Goal: Transaction & Acquisition: Purchase product/service

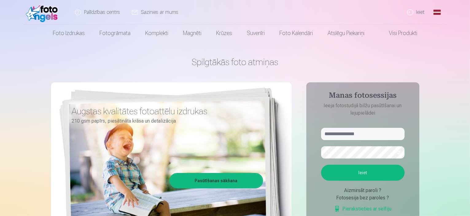
click at [343, 141] on form "Ieiet Aizmirsāt paroli ? Fotosesija bez paroles ? Pierakstieties ar selfiju" at bounding box center [363, 173] width 96 height 91
click at [344, 136] on input "text" at bounding box center [363, 134] width 84 height 12
type input "**********"
click at [321, 165] on button "Ieiet" at bounding box center [363, 173] width 84 height 16
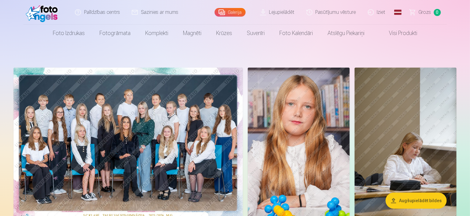
drag, startPoint x: 470, startPoint y: 8, endPoint x: 470, endPoint y: 13, distance: 4.6
click at [470, 13] on header "Palīdzības centrs Sazinies ar mums Galerija Lejupielādēt Pasūtījumu vēsture Izi…" at bounding box center [235, 21] width 470 height 42
drag, startPoint x: 465, startPoint y: 14, endPoint x: 472, endPoint y: 9, distance: 8.1
click at [470, 9] on html "Palīdzības centrs Sazinies ar mums Galerija Lejupielādēt Pasūtījumu vēsture Izi…" at bounding box center [235, 108] width 470 height 216
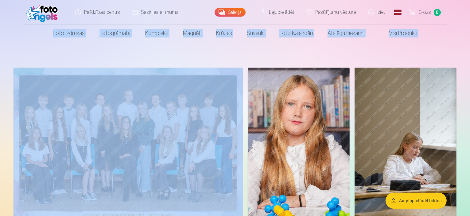
click at [243, 148] on img at bounding box center [129, 144] width 230 height 153
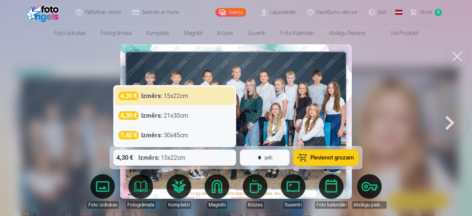
click at [230, 158] on icon at bounding box center [231, 158] width 10 height 10
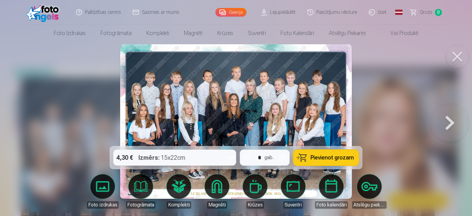
click at [312, 155] on span "Pievienot grozam" at bounding box center [332, 158] width 43 height 6
click at [454, 128] on button at bounding box center [449, 121] width 39 height 37
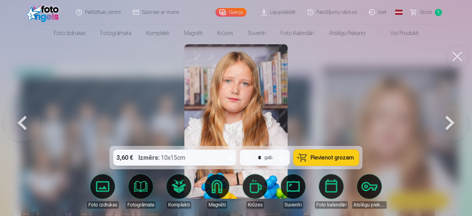
click at [454, 128] on button at bounding box center [449, 121] width 39 height 37
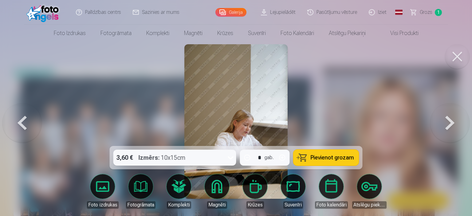
click at [454, 128] on button at bounding box center [449, 121] width 39 height 37
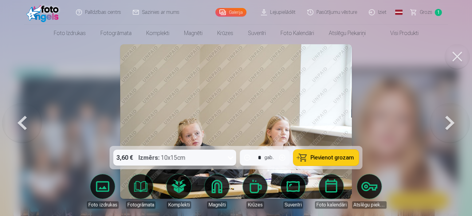
click at [454, 128] on button at bounding box center [449, 121] width 39 height 37
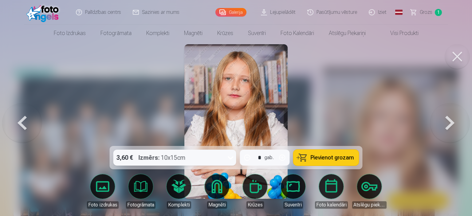
click at [454, 128] on button at bounding box center [449, 121] width 39 height 37
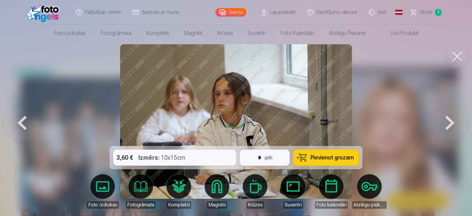
click at [454, 128] on button at bounding box center [449, 121] width 39 height 37
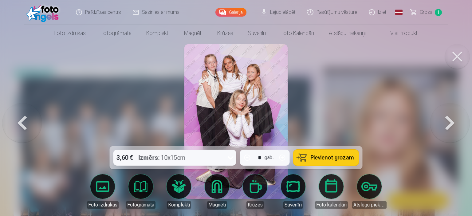
click at [454, 128] on button at bounding box center [449, 121] width 39 height 37
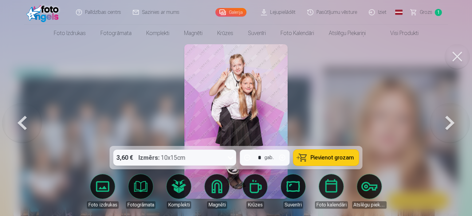
click at [454, 128] on button at bounding box center [449, 121] width 39 height 37
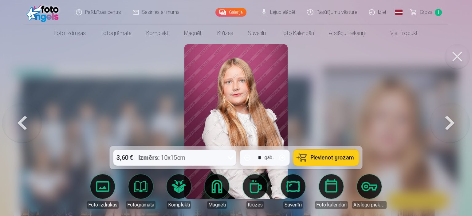
click at [454, 128] on button at bounding box center [449, 121] width 39 height 37
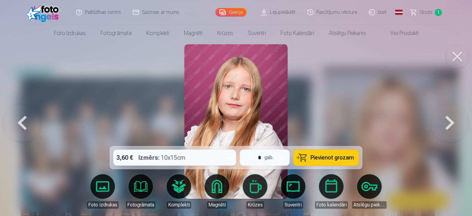
click at [454, 128] on button at bounding box center [449, 121] width 39 height 37
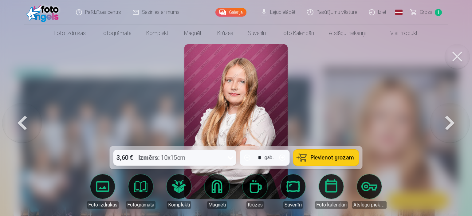
click at [454, 128] on button at bounding box center [449, 121] width 39 height 37
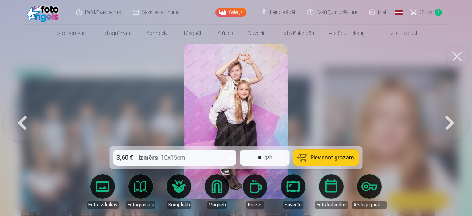
click at [454, 128] on button at bounding box center [449, 121] width 39 height 37
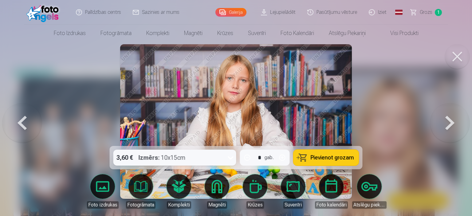
click at [454, 128] on button at bounding box center [449, 121] width 39 height 37
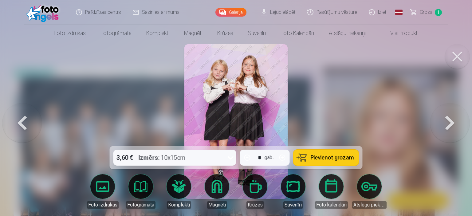
click at [454, 128] on button at bounding box center [449, 121] width 39 height 37
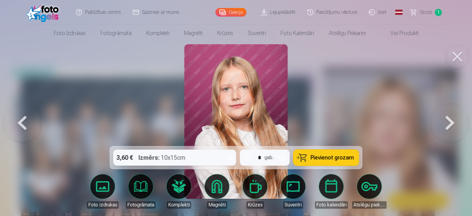
click at [454, 128] on button at bounding box center [449, 121] width 39 height 37
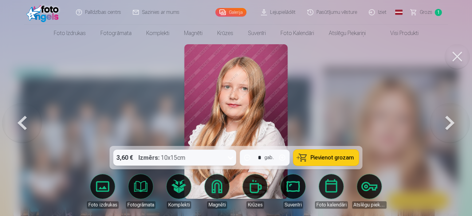
click at [454, 128] on button at bounding box center [449, 121] width 39 height 37
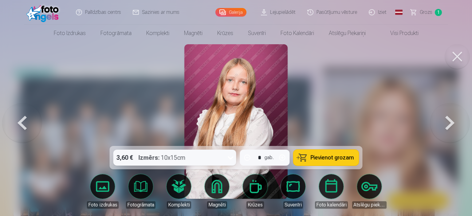
click at [454, 128] on button at bounding box center [449, 121] width 39 height 37
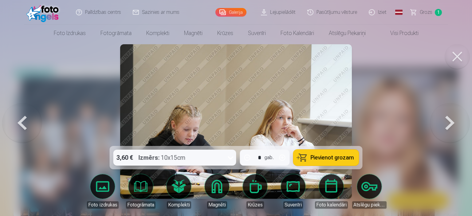
click at [454, 128] on button at bounding box center [449, 121] width 39 height 37
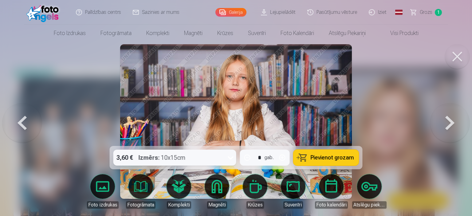
click at [454, 128] on button at bounding box center [449, 121] width 39 height 37
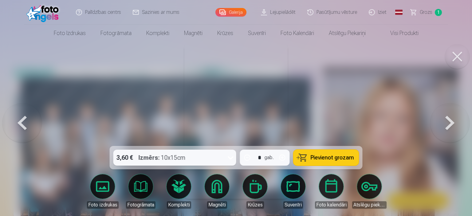
click at [454, 128] on button at bounding box center [449, 121] width 39 height 37
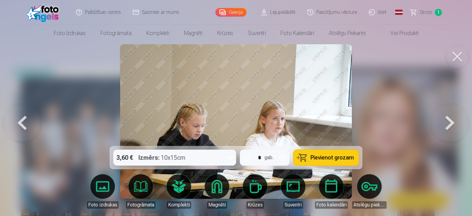
click at [454, 128] on button at bounding box center [449, 121] width 39 height 37
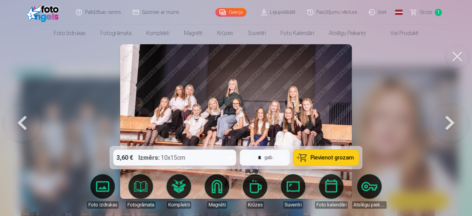
click at [454, 128] on button at bounding box center [449, 121] width 39 height 37
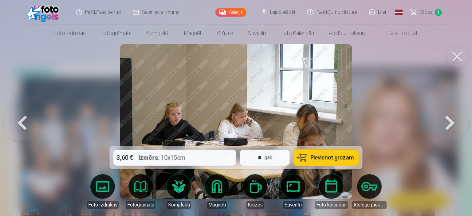
click at [454, 128] on button at bounding box center [449, 121] width 39 height 37
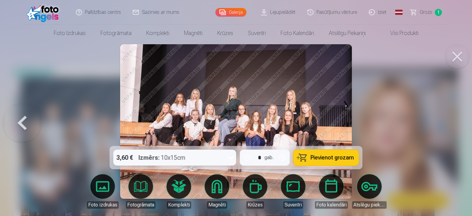
click at [454, 128] on div at bounding box center [236, 108] width 472 height 216
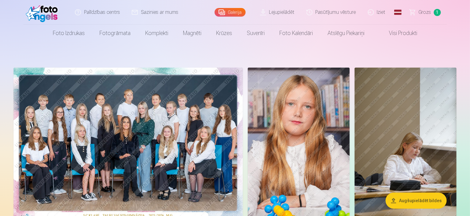
click at [350, 135] on img at bounding box center [299, 144] width 102 height 153
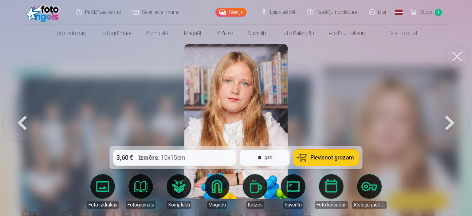
click at [317, 158] on span "Pievienot grozam" at bounding box center [332, 158] width 43 height 6
click at [450, 123] on button at bounding box center [449, 121] width 39 height 37
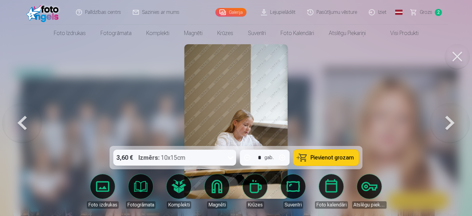
click at [450, 123] on button at bounding box center [449, 121] width 39 height 37
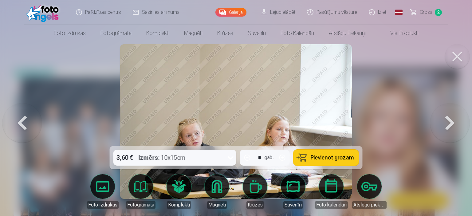
click at [450, 123] on button at bounding box center [449, 121] width 39 height 37
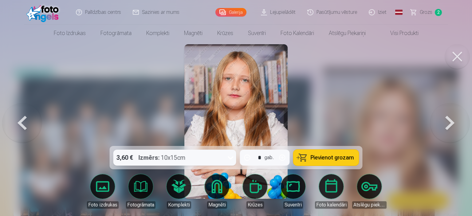
click at [450, 123] on button at bounding box center [449, 121] width 39 height 37
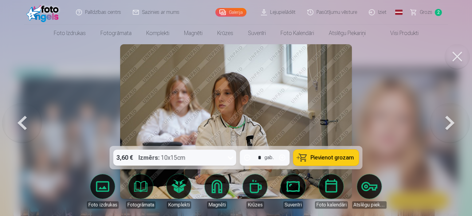
click at [450, 123] on button at bounding box center [449, 121] width 39 height 37
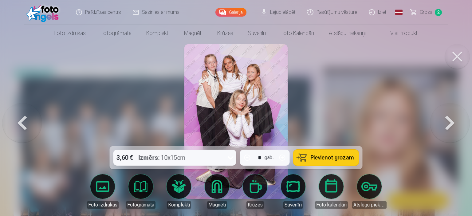
click at [450, 123] on button at bounding box center [449, 121] width 39 height 37
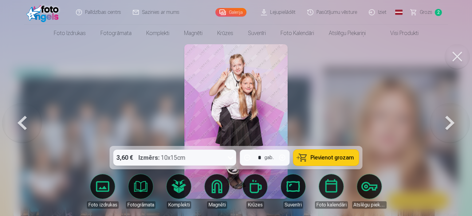
click at [450, 123] on button at bounding box center [449, 121] width 39 height 37
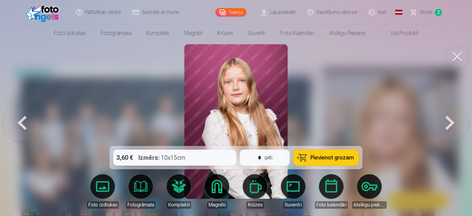
click at [450, 123] on button at bounding box center [449, 121] width 39 height 37
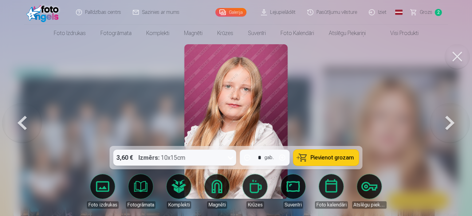
click at [450, 123] on button at bounding box center [449, 121] width 39 height 37
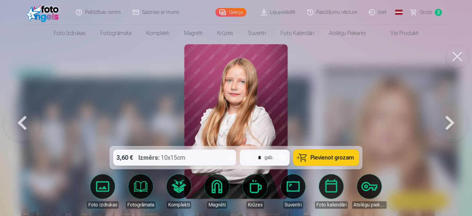
click at [450, 123] on button at bounding box center [449, 121] width 39 height 37
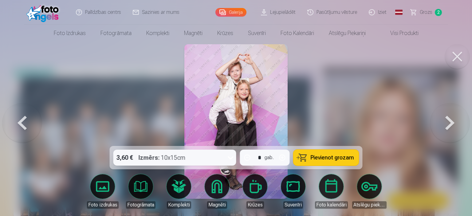
click at [450, 123] on button at bounding box center [449, 121] width 39 height 37
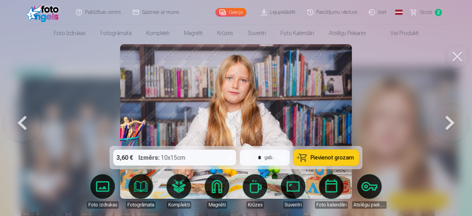
click at [450, 123] on button at bounding box center [449, 121] width 39 height 37
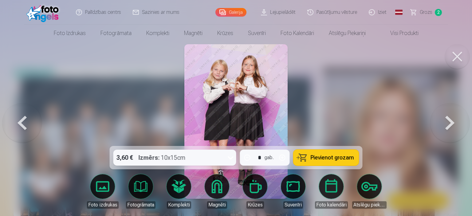
click at [446, 121] on button at bounding box center [449, 121] width 39 height 37
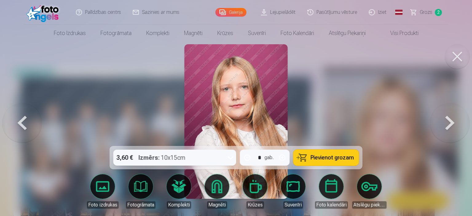
click at [446, 121] on button at bounding box center [449, 121] width 39 height 37
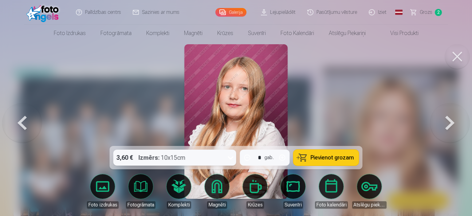
click at [446, 121] on button at bounding box center [449, 121] width 39 height 37
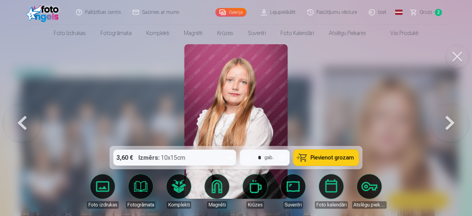
click at [446, 121] on button at bounding box center [449, 121] width 39 height 37
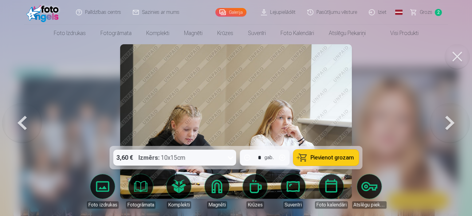
click at [446, 121] on button at bounding box center [449, 121] width 39 height 37
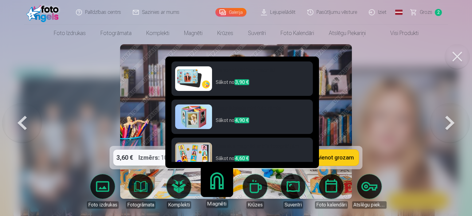
click at [197, 76] on img at bounding box center [193, 78] width 37 height 25
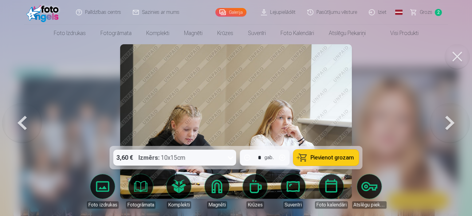
click at [26, 119] on button at bounding box center [21, 121] width 39 height 37
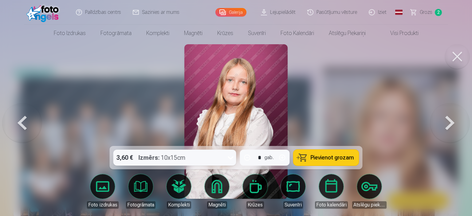
click at [450, 124] on button at bounding box center [449, 121] width 39 height 37
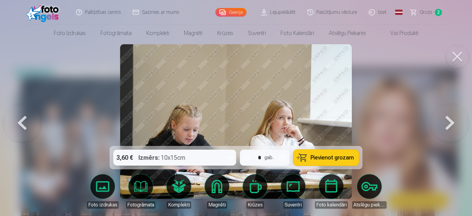
click at [450, 124] on button at bounding box center [449, 121] width 39 height 37
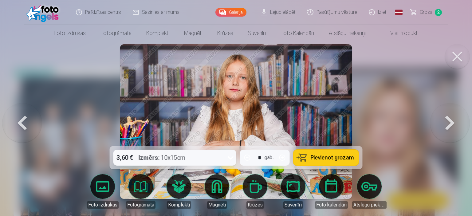
click at [450, 124] on button at bounding box center [449, 121] width 39 height 37
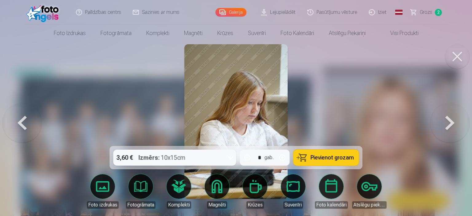
click at [450, 124] on button at bounding box center [449, 121] width 39 height 37
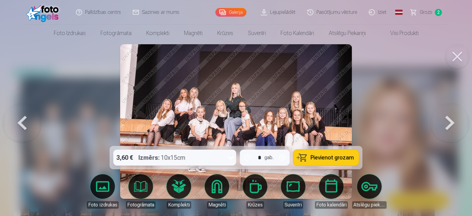
click at [450, 124] on button at bounding box center [449, 121] width 39 height 37
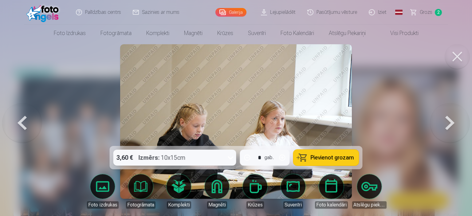
click at [450, 124] on button at bounding box center [449, 121] width 39 height 37
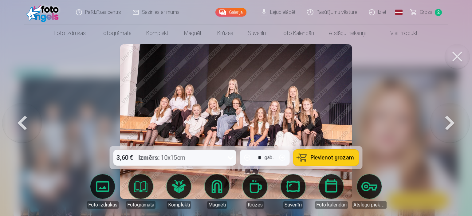
click at [450, 124] on button at bounding box center [449, 121] width 39 height 37
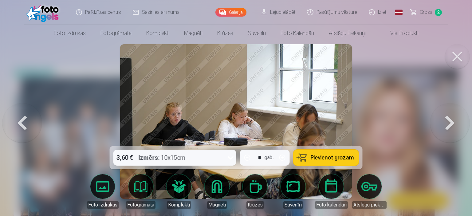
click at [450, 124] on button at bounding box center [449, 121] width 39 height 37
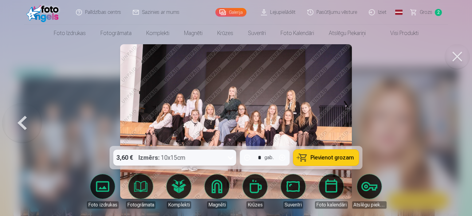
click at [449, 124] on div at bounding box center [236, 108] width 472 height 216
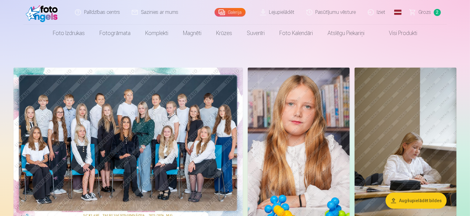
click at [350, 130] on img at bounding box center [299, 144] width 102 height 153
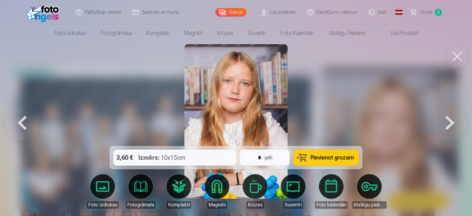
click at [446, 128] on button at bounding box center [449, 121] width 39 height 37
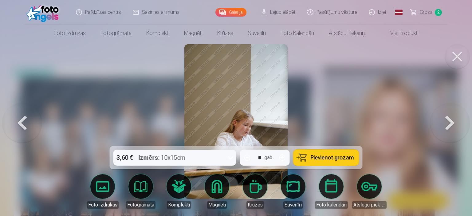
click at [446, 128] on button at bounding box center [449, 121] width 39 height 37
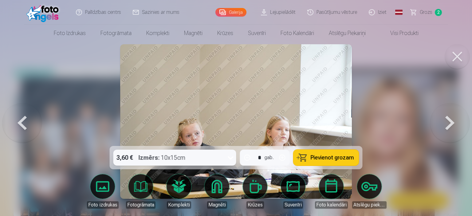
click at [446, 128] on button at bounding box center [449, 121] width 39 height 37
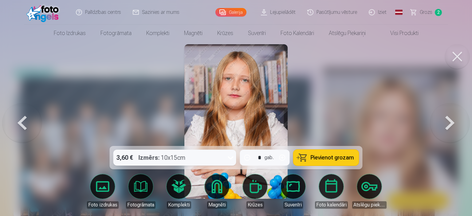
click at [446, 127] on button at bounding box center [449, 121] width 39 height 37
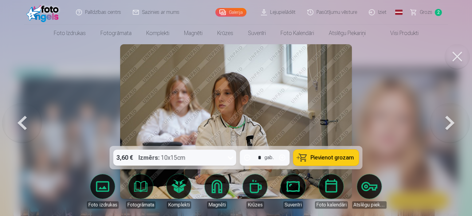
click at [446, 127] on button at bounding box center [449, 121] width 39 height 37
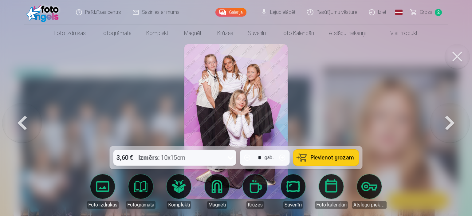
click at [446, 127] on button at bounding box center [449, 121] width 39 height 37
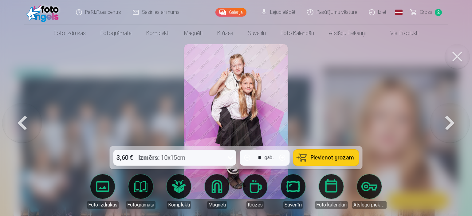
click at [446, 127] on button at bounding box center [449, 121] width 39 height 37
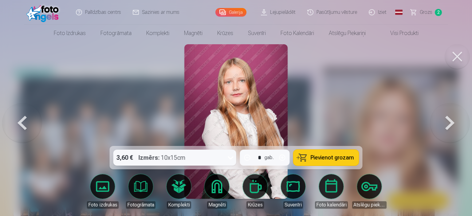
click at [446, 127] on button at bounding box center [449, 121] width 39 height 37
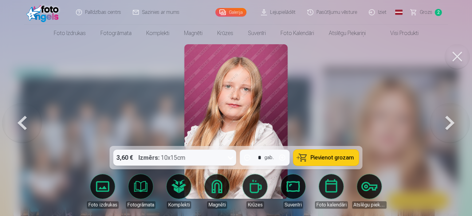
click at [446, 127] on button at bounding box center [449, 121] width 39 height 37
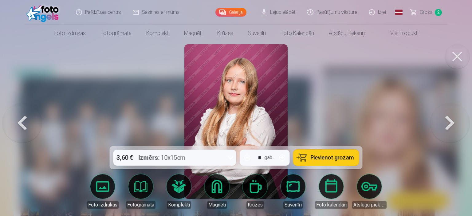
click at [446, 127] on button at bounding box center [449, 121] width 39 height 37
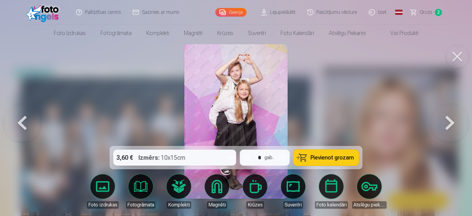
click at [446, 127] on button at bounding box center [449, 121] width 39 height 37
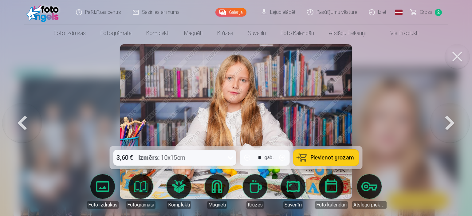
click at [446, 127] on button at bounding box center [449, 121] width 39 height 37
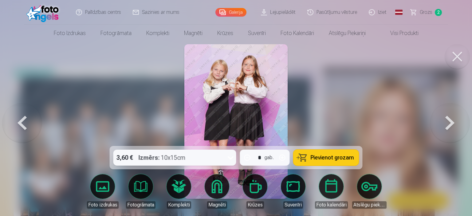
click at [446, 127] on button at bounding box center [449, 121] width 39 height 37
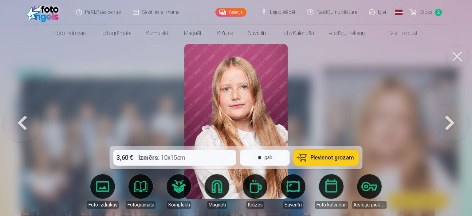
click at [446, 127] on button at bounding box center [449, 121] width 39 height 37
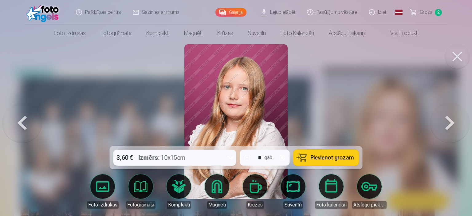
click at [446, 127] on button at bounding box center [449, 121] width 39 height 37
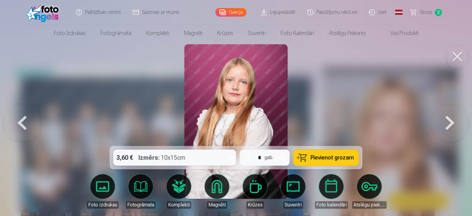
click at [446, 127] on button at bounding box center [449, 121] width 39 height 37
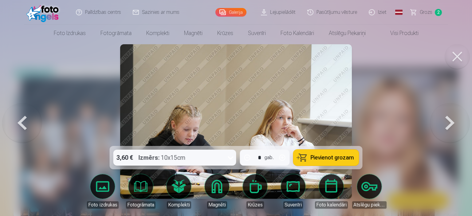
click at [446, 127] on button at bounding box center [449, 121] width 39 height 37
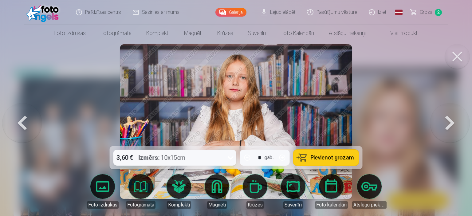
click at [24, 124] on button at bounding box center [21, 121] width 39 height 37
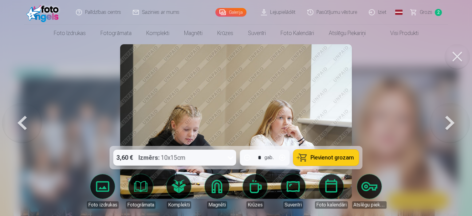
click at [24, 124] on button at bounding box center [21, 121] width 39 height 37
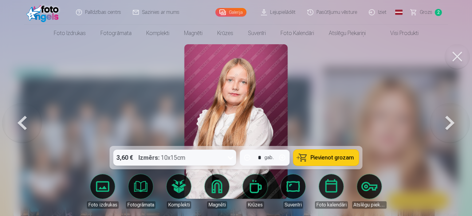
click at [24, 124] on button at bounding box center [21, 121] width 39 height 37
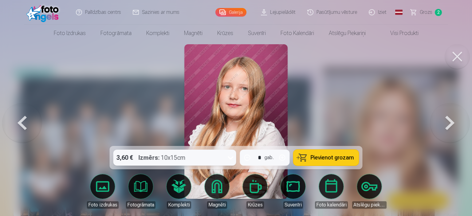
click at [24, 124] on button at bounding box center [21, 121] width 39 height 37
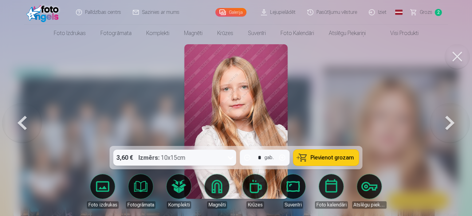
click at [24, 124] on button at bounding box center [21, 121] width 39 height 37
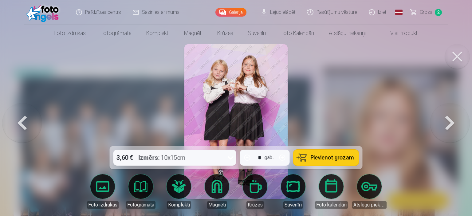
click at [24, 124] on button at bounding box center [21, 121] width 39 height 37
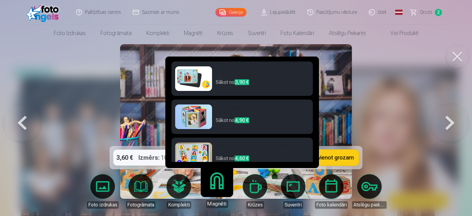
click at [214, 191] on link "Magnēti" at bounding box center [217, 189] width 38 height 38
click at [203, 85] on img at bounding box center [193, 78] width 37 height 25
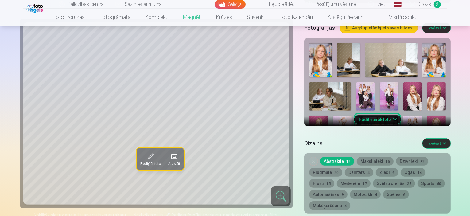
scroll to position [389, 0]
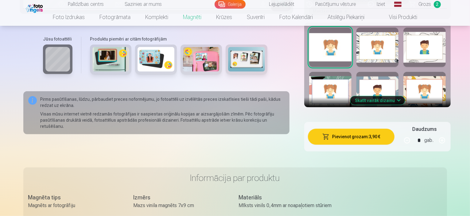
click at [390, 96] on button "Skatīt vairāk dizainu" at bounding box center [378, 100] width 55 height 9
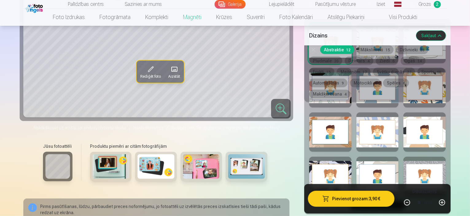
click at [446, 38] on button "Sakļaut" at bounding box center [431, 36] width 29 height 10
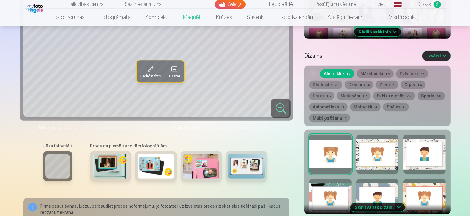
scroll to position [282, 0]
click at [396, 203] on button "Skatīt vairāk dizainu" at bounding box center [378, 207] width 55 height 9
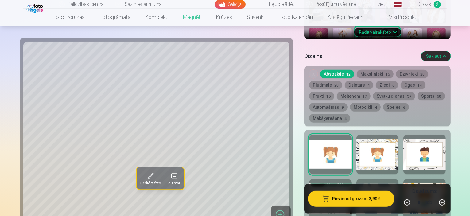
scroll to position [477, 0]
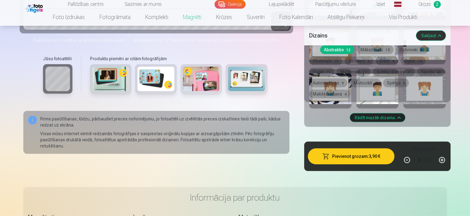
click at [357, 51] on button "Mākslinieki 15" at bounding box center [375, 49] width 37 height 9
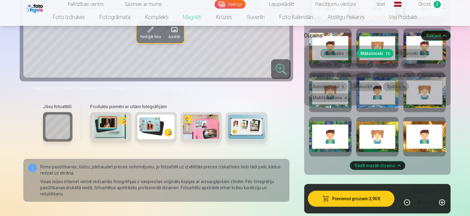
scroll to position [282, 0]
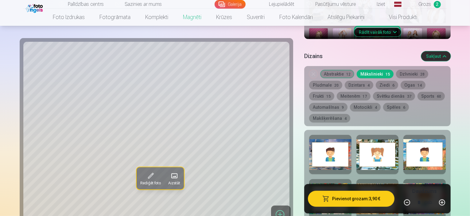
click at [409, 103] on button "Spēles 6" at bounding box center [396, 107] width 26 height 9
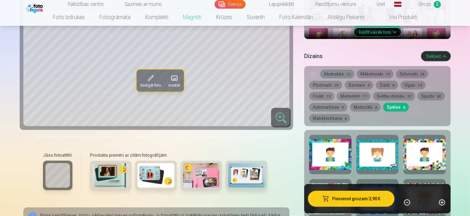
click at [348, 103] on button "Automašīnas 9" at bounding box center [328, 107] width 38 height 9
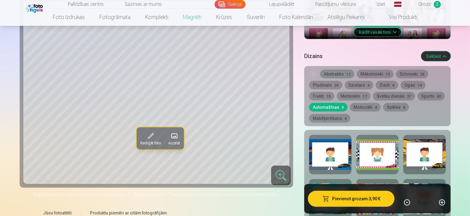
click at [371, 92] on button "Meitenēm 17" at bounding box center [354, 96] width 34 height 9
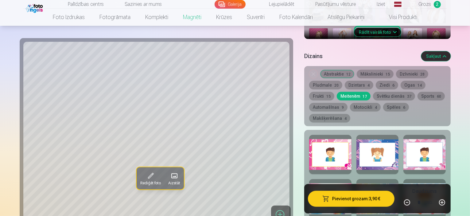
click at [335, 92] on button "Frukti 15" at bounding box center [321, 96] width 25 height 9
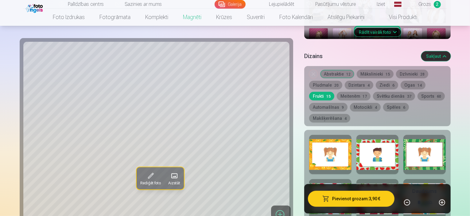
click at [373, 92] on button "Svētku dienās 37" at bounding box center [394, 96] width 42 height 9
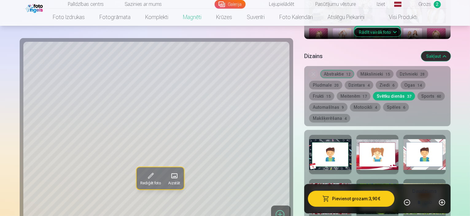
click at [345, 81] on button "Dzintars 4" at bounding box center [359, 85] width 29 height 9
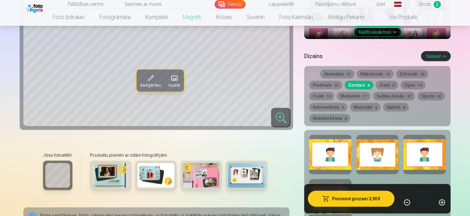
click at [376, 81] on button "Ziedi 6" at bounding box center [387, 85] width 22 height 9
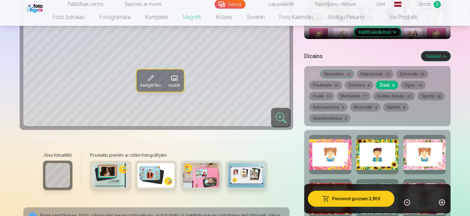
click at [358, 70] on button "Mākslinieki 15" at bounding box center [375, 74] width 37 height 9
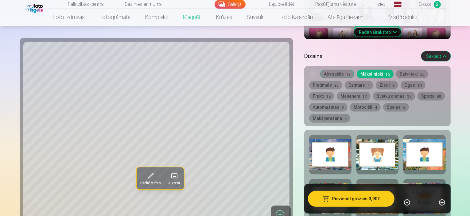
click at [396, 70] on button "Dzīvnieki 28" at bounding box center [412, 74] width 32 height 9
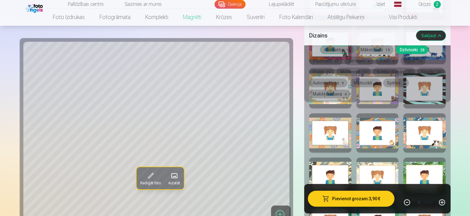
scroll to position [671, 0]
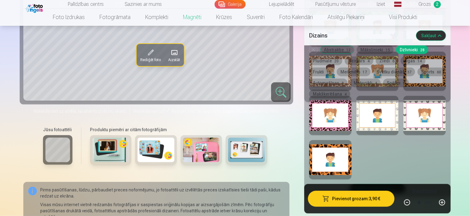
click at [343, 57] on button "Pludmale 20" at bounding box center [325, 61] width 33 height 9
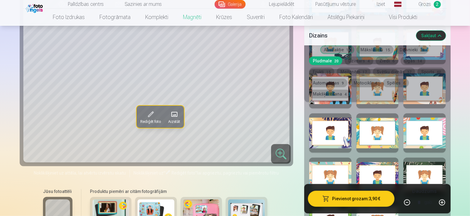
scroll to position [282, 0]
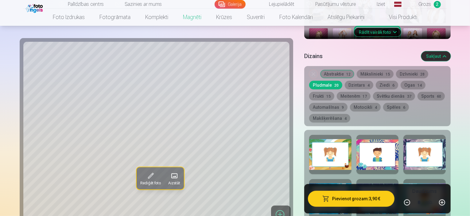
click at [371, 92] on button "Meitenēm 17" at bounding box center [354, 96] width 34 height 9
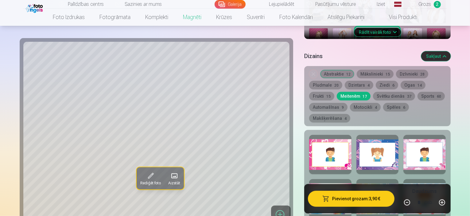
click at [437, 94] on span "60" at bounding box center [439, 96] width 4 height 4
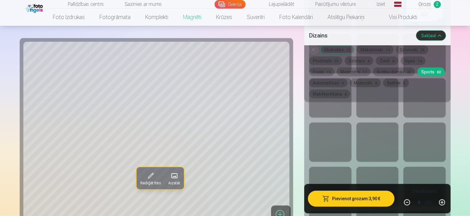
scroll to position [671, 0]
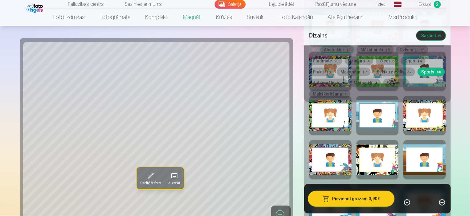
click at [409, 79] on button "Spēles 6" at bounding box center [396, 83] width 26 height 9
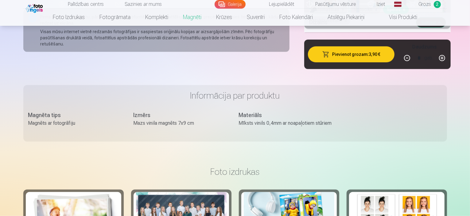
scroll to position [282, 0]
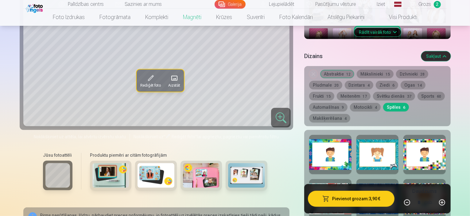
click at [396, 70] on button "Dzīvnieki 28" at bounding box center [412, 74] width 32 height 9
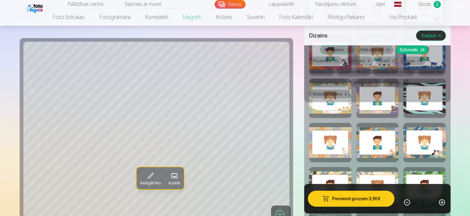
scroll to position [477, 0]
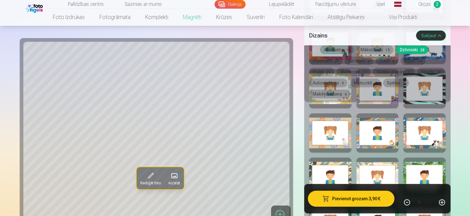
click at [427, 113] on div at bounding box center [425, 132] width 42 height 39
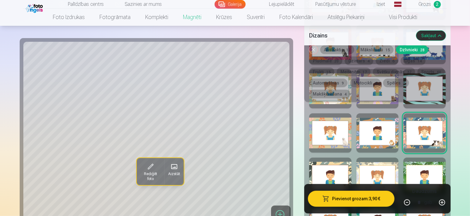
click at [309, 48] on button "Noņemiet dizainu" at bounding box center [313, 49] width 9 height 9
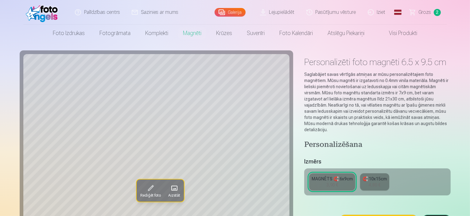
scroll to position [0, 0]
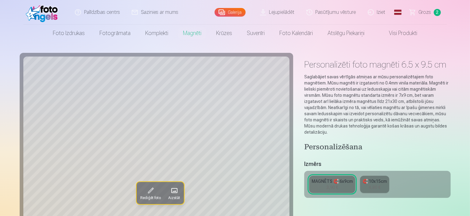
click at [309, 176] on link "MAGNĒTS 🧲 6x9cm 3,90 €" at bounding box center [332, 184] width 46 height 17
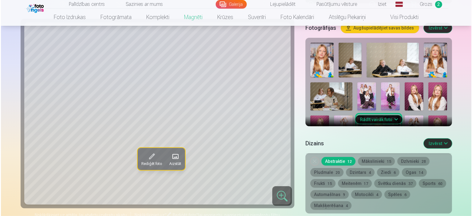
scroll to position [389, 0]
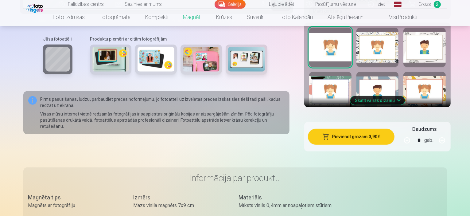
click at [355, 129] on button "Pievienot grozam : 3,90 €" at bounding box center [351, 137] width 87 height 16
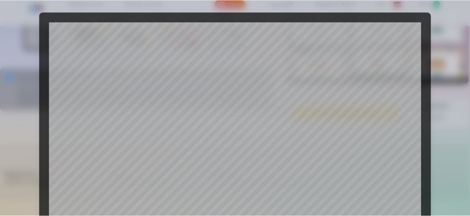
scroll to position [195, 0]
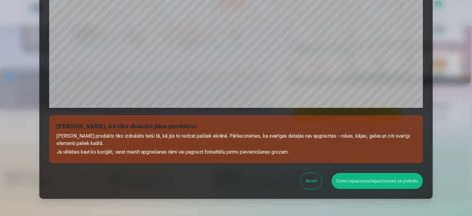
click at [351, 184] on button "Esmu iepazinies/iepazinusies un piekrītu" at bounding box center [377, 181] width 91 height 16
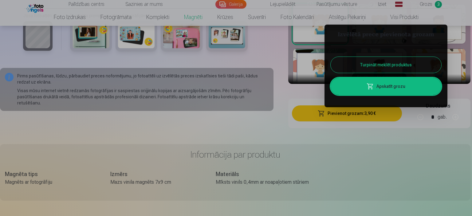
click at [389, 65] on button "Turpināt meklēt produktus" at bounding box center [386, 65] width 111 height 16
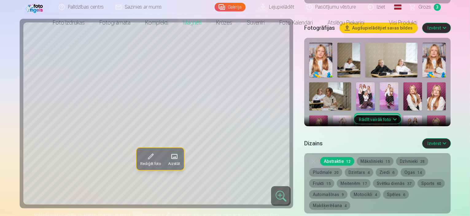
scroll to position [0, 0]
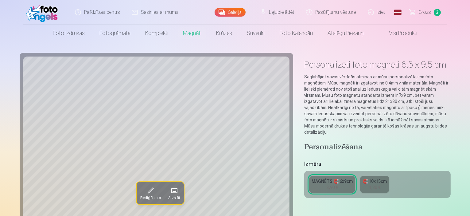
click at [427, 15] on span "Grozs" at bounding box center [425, 12] width 13 height 7
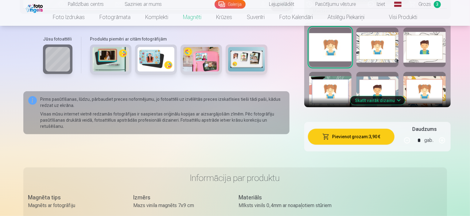
scroll to position [195, 0]
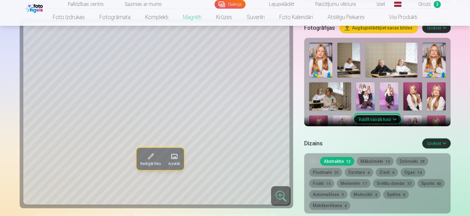
click at [328, 116] on img at bounding box center [318, 130] width 19 height 28
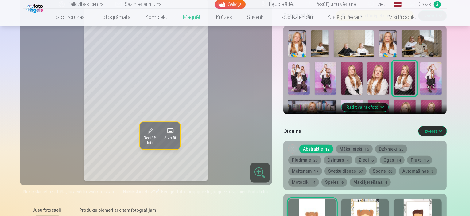
click at [341, 64] on img at bounding box center [352, 78] width 22 height 32
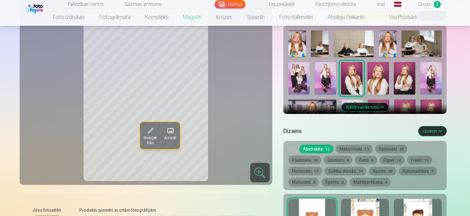
click at [368, 71] on img at bounding box center [379, 78] width 22 height 32
click at [368, 100] on img at bounding box center [379, 116] width 22 height 32
click at [395, 100] on img at bounding box center [406, 116] width 22 height 32
click at [421, 100] on img at bounding box center [432, 116] width 22 height 32
click at [394, 69] on img at bounding box center [405, 78] width 22 height 32
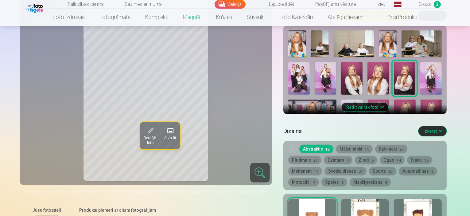
click at [421, 100] on img at bounding box center [432, 116] width 22 height 32
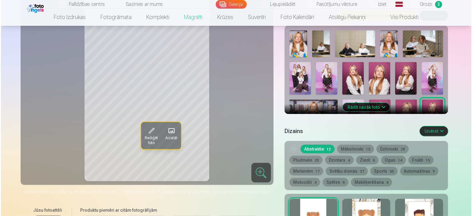
scroll to position [389, 0]
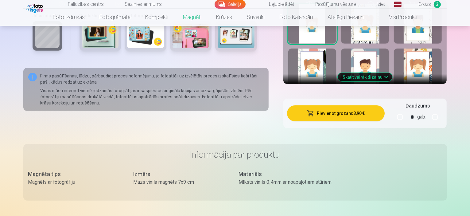
click at [352, 105] on button "Pievienot grozam : 3,90 €" at bounding box center [336, 113] width 98 height 16
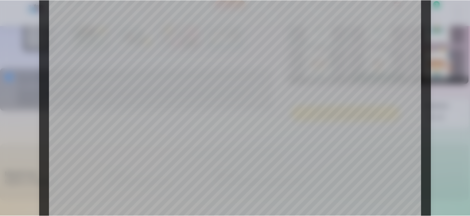
scroll to position [226, 0]
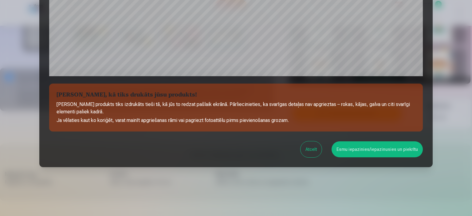
click at [363, 149] on button "Esmu iepazinies/iepazinusies un piekrītu" at bounding box center [377, 149] width 91 height 16
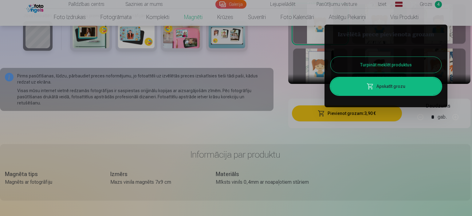
click at [357, 63] on button "Turpināt meklēt produktus" at bounding box center [386, 65] width 111 height 16
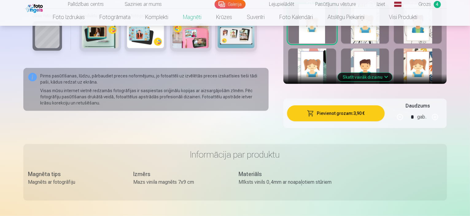
scroll to position [195, 0]
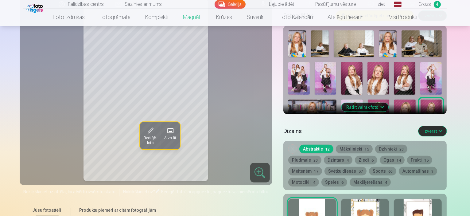
click at [389, 103] on button "Rādīt vairāk foto" at bounding box center [365, 107] width 47 height 9
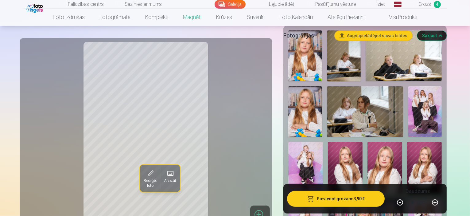
scroll to position [0, 0]
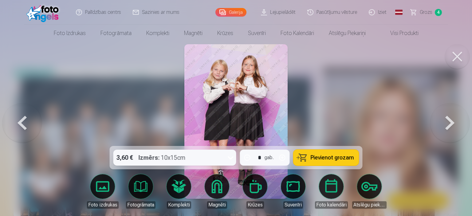
click at [24, 119] on button at bounding box center [21, 121] width 39 height 37
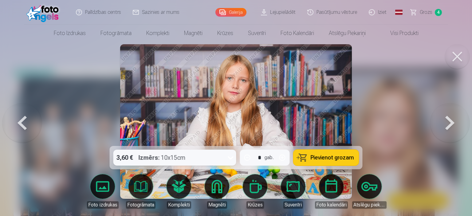
click at [24, 119] on button at bounding box center [21, 121] width 39 height 37
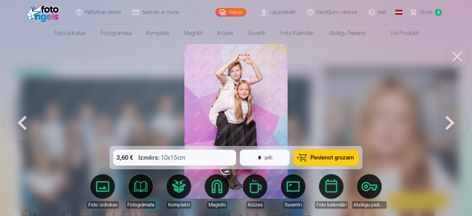
click at [24, 119] on button at bounding box center [21, 121] width 39 height 37
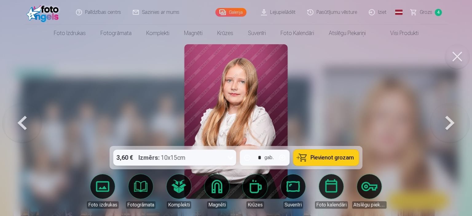
click at [24, 119] on button at bounding box center [21, 121] width 39 height 37
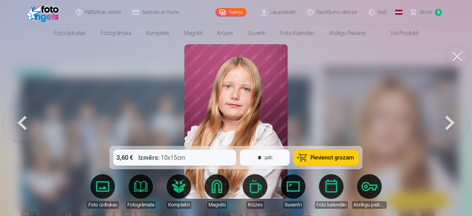
click at [24, 119] on button at bounding box center [21, 121] width 39 height 37
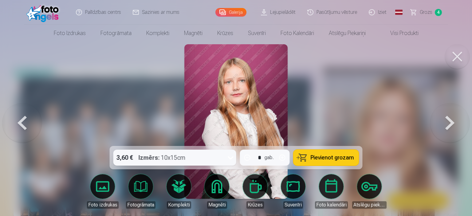
click at [24, 119] on button at bounding box center [21, 121] width 39 height 37
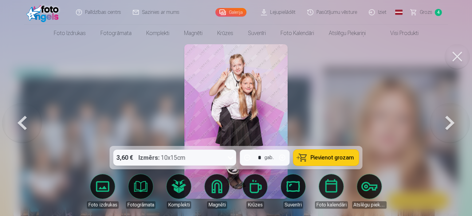
click at [24, 119] on button at bounding box center [21, 121] width 39 height 37
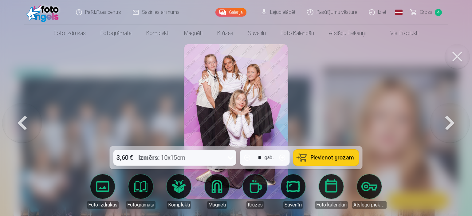
click at [24, 119] on button at bounding box center [21, 121] width 39 height 37
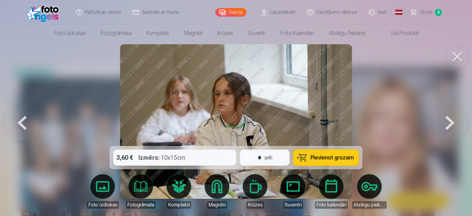
click at [24, 119] on button at bounding box center [21, 121] width 39 height 37
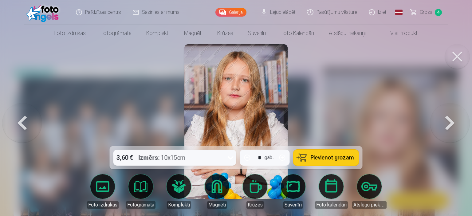
click at [24, 119] on button at bounding box center [21, 121] width 39 height 37
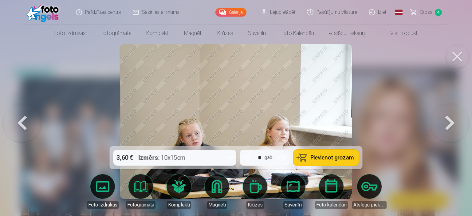
click at [24, 118] on button at bounding box center [21, 121] width 39 height 37
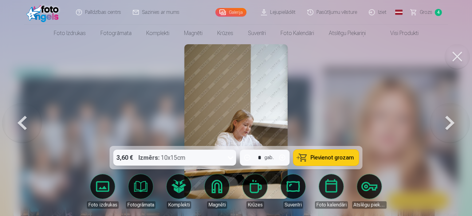
click at [451, 122] on button at bounding box center [449, 121] width 39 height 37
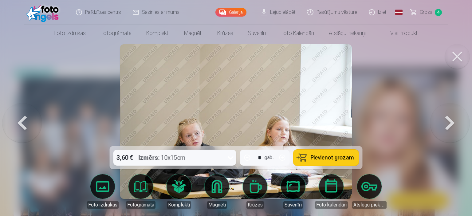
click at [451, 122] on button at bounding box center [449, 121] width 39 height 37
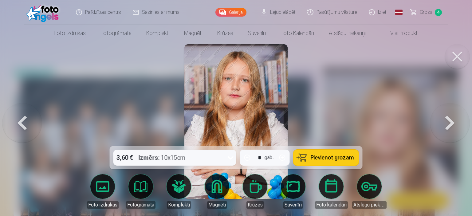
click at [451, 121] on button at bounding box center [449, 121] width 39 height 37
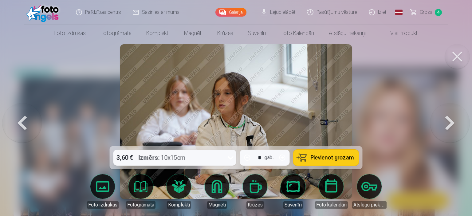
click at [451, 121] on button at bounding box center [449, 121] width 39 height 37
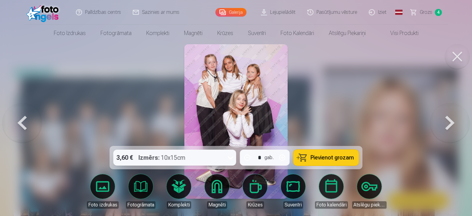
click at [451, 121] on button at bounding box center [449, 121] width 39 height 37
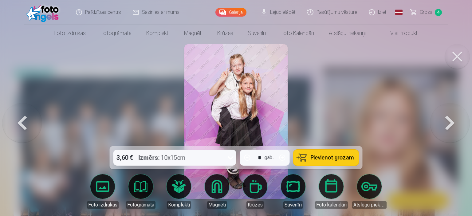
click at [451, 121] on button at bounding box center [449, 121] width 39 height 37
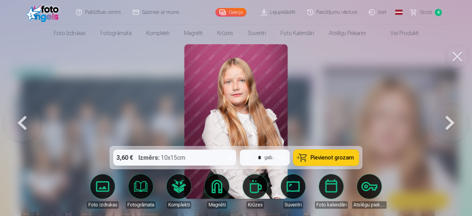
click at [451, 121] on button at bounding box center [449, 121] width 39 height 37
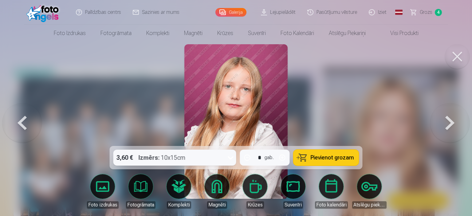
click at [451, 121] on button at bounding box center [449, 121] width 39 height 37
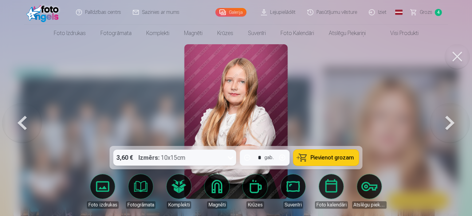
click at [451, 121] on button at bounding box center [449, 121] width 39 height 37
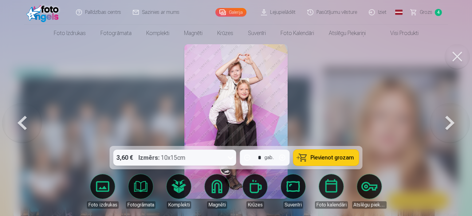
click at [451, 121] on button at bounding box center [449, 121] width 39 height 37
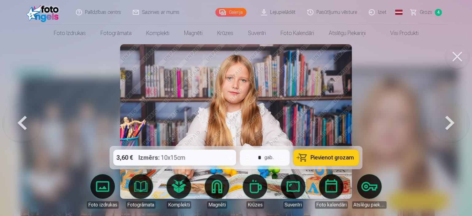
click at [451, 121] on button at bounding box center [449, 121] width 39 height 37
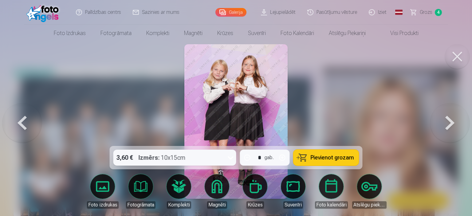
click at [451, 121] on button at bounding box center [449, 121] width 39 height 37
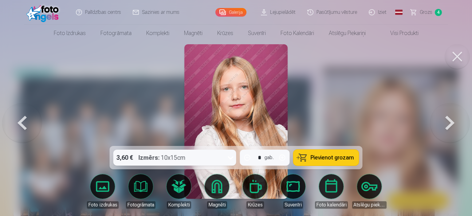
click at [451, 121] on button at bounding box center [449, 121] width 39 height 37
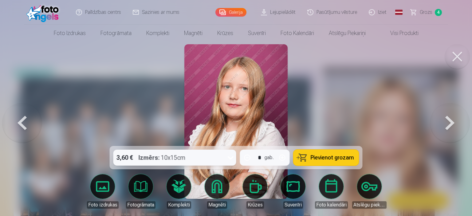
click at [451, 121] on button at bounding box center [449, 121] width 39 height 37
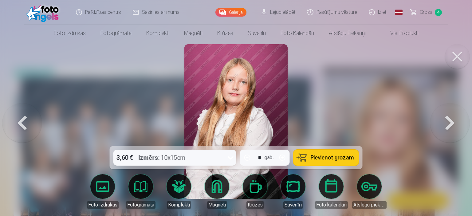
click at [451, 121] on button at bounding box center [449, 121] width 39 height 37
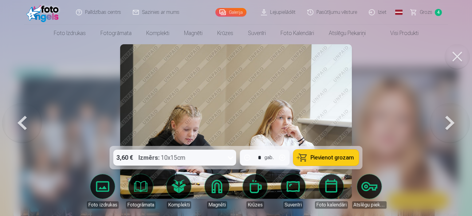
click at [451, 121] on button at bounding box center [449, 121] width 39 height 37
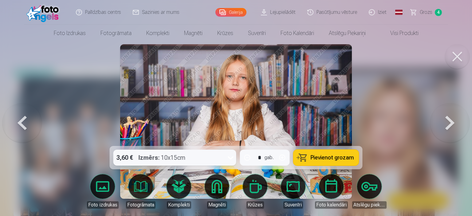
click at [451, 121] on button at bounding box center [449, 121] width 39 height 37
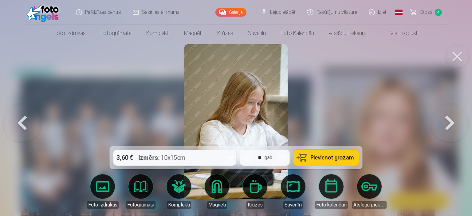
click at [451, 121] on button at bounding box center [449, 121] width 39 height 37
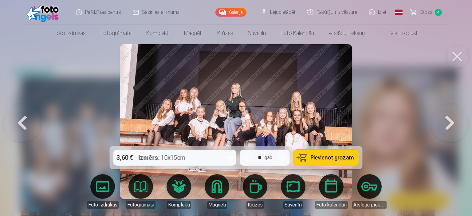
click at [451, 121] on button at bounding box center [449, 121] width 39 height 37
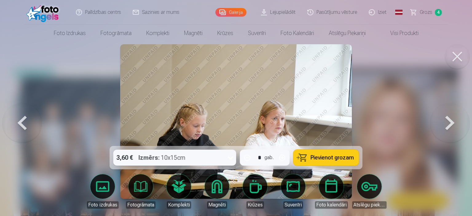
click at [451, 121] on button at bounding box center [449, 121] width 39 height 37
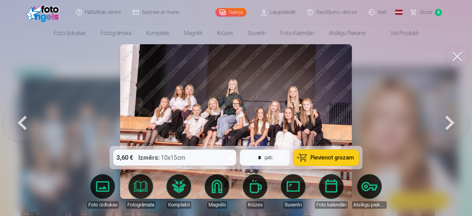
click at [451, 121] on button at bounding box center [449, 121] width 39 height 37
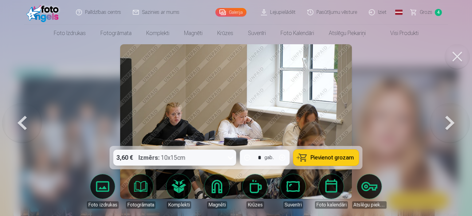
click at [451, 121] on button at bounding box center [449, 121] width 39 height 37
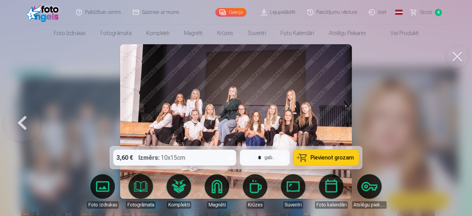
click at [451, 121] on div at bounding box center [236, 108] width 472 height 216
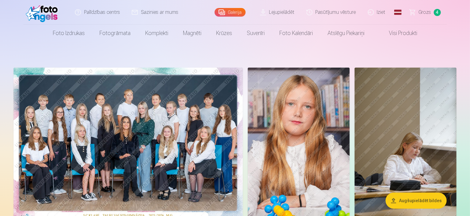
click at [423, 14] on span "Grozs" at bounding box center [425, 12] width 13 height 7
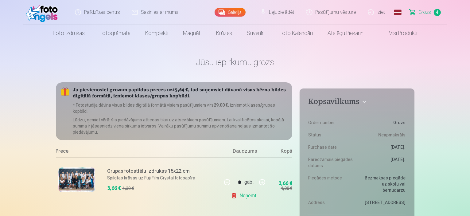
scroll to position [195, 0]
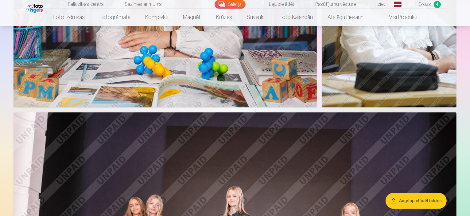
scroll to position [1362, 0]
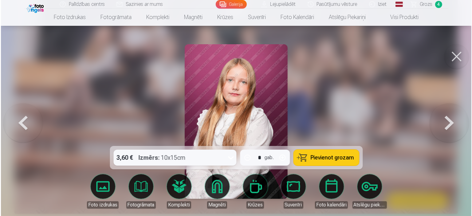
scroll to position [1366, 0]
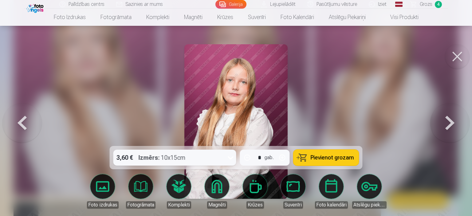
click at [325, 160] on span "Pievienot grozam" at bounding box center [332, 158] width 43 height 6
click at [424, 4] on span "Grozs" at bounding box center [426, 4] width 13 height 7
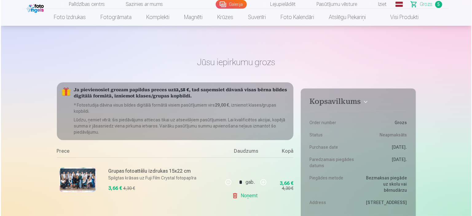
scroll to position [1366, 0]
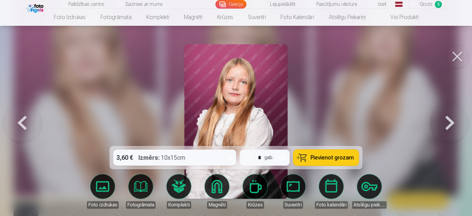
click at [455, 60] on button at bounding box center [457, 56] width 25 height 25
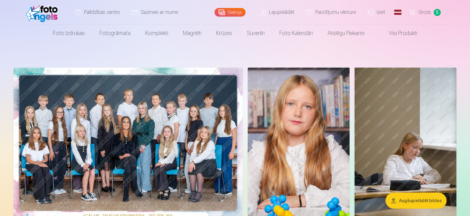
click at [426, 15] on span "Grozs" at bounding box center [425, 12] width 13 height 7
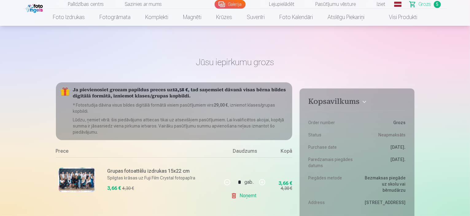
scroll to position [195, 0]
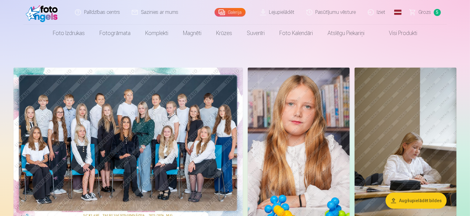
click at [350, 140] on img at bounding box center [299, 144] width 102 height 153
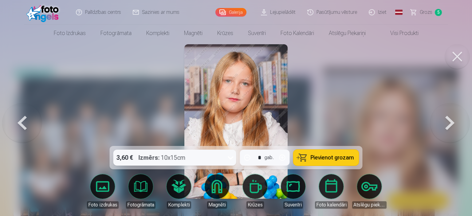
click at [143, 159] on strong "Izmērs :" at bounding box center [149, 157] width 21 height 9
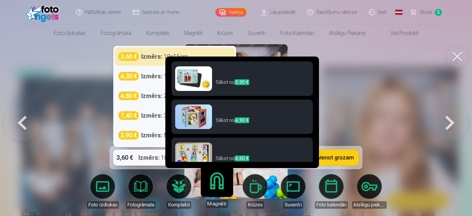
click at [215, 189] on link "Magnēti" at bounding box center [217, 189] width 38 height 38
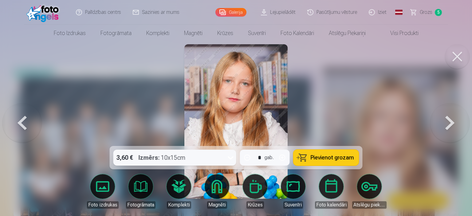
click at [430, 14] on span "Grozs" at bounding box center [426, 12] width 13 height 7
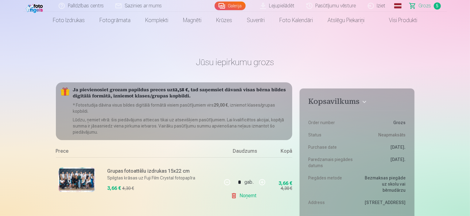
scroll to position [195, 0]
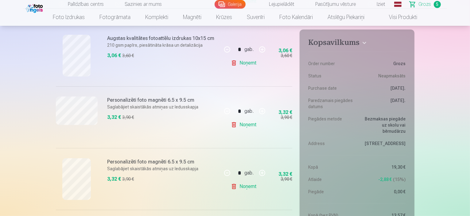
click at [264, 50] on button "button" at bounding box center [262, 49] width 15 height 15
type input "*"
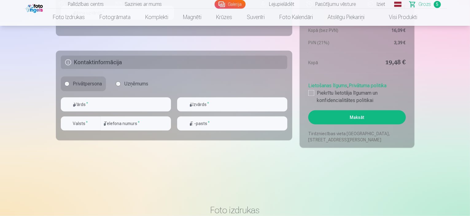
scroll to position [0, 0]
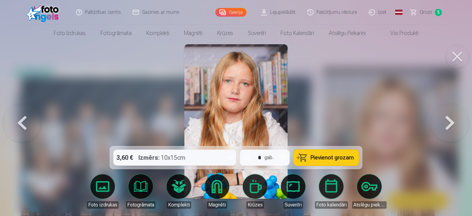
click at [456, 59] on button at bounding box center [457, 56] width 25 height 25
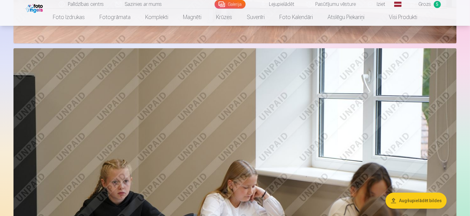
scroll to position [2140, 0]
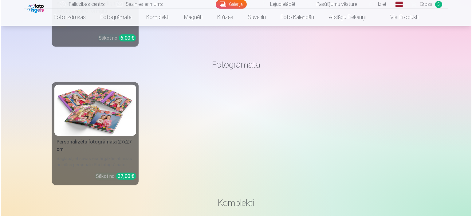
scroll to position [2724, 0]
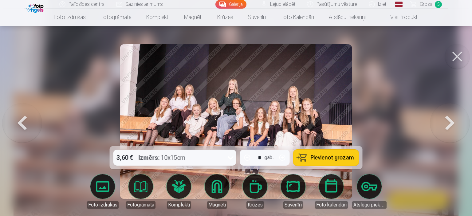
click at [324, 159] on span "Pievienot grozam" at bounding box center [332, 158] width 43 height 6
click at [452, 59] on button at bounding box center [457, 56] width 25 height 25
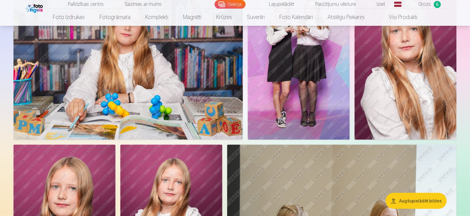
scroll to position [575, 0]
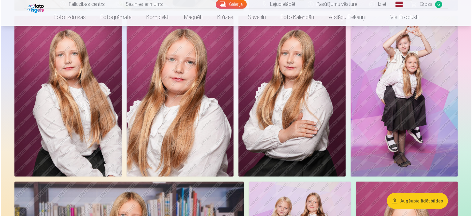
scroll to position [576, 0]
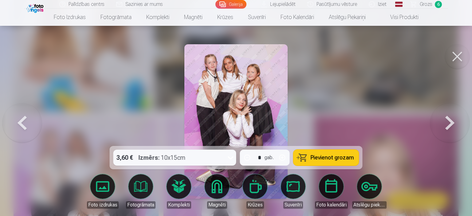
click at [336, 157] on span "Pievienot grozam" at bounding box center [332, 158] width 43 height 6
click at [457, 61] on button at bounding box center [457, 56] width 25 height 25
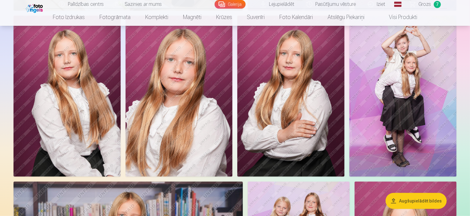
scroll to position [770, 0]
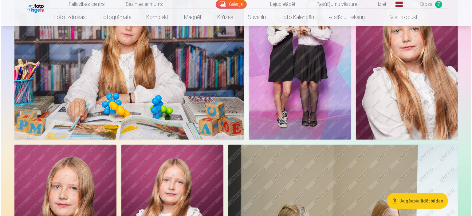
scroll to position [772, 0]
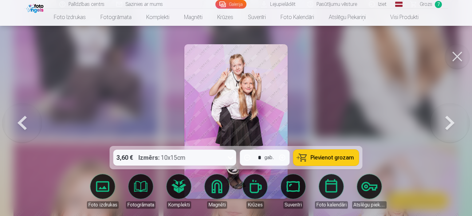
click at [326, 152] on button "Pievienot grozam" at bounding box center [325, 158] width 65 height 16
click at [417, 2] on link "Grozs 8" at bounding box center [426, 4] width 43 height 9
